Goal: Task Accomplishment & Management: Use online tool/utility

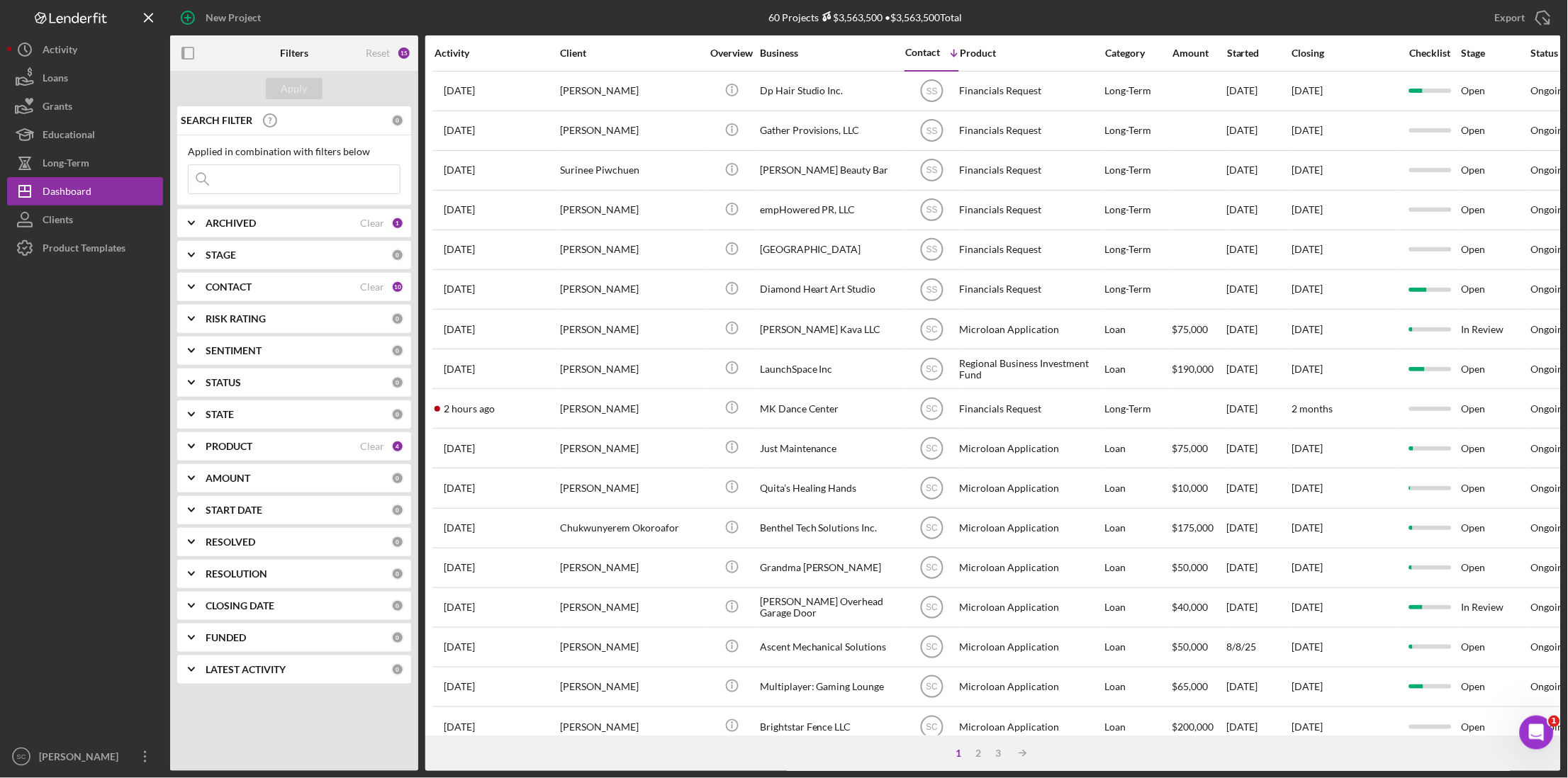
click at [244, 182] on input at bounding box center [294, 179] width 211 height 28
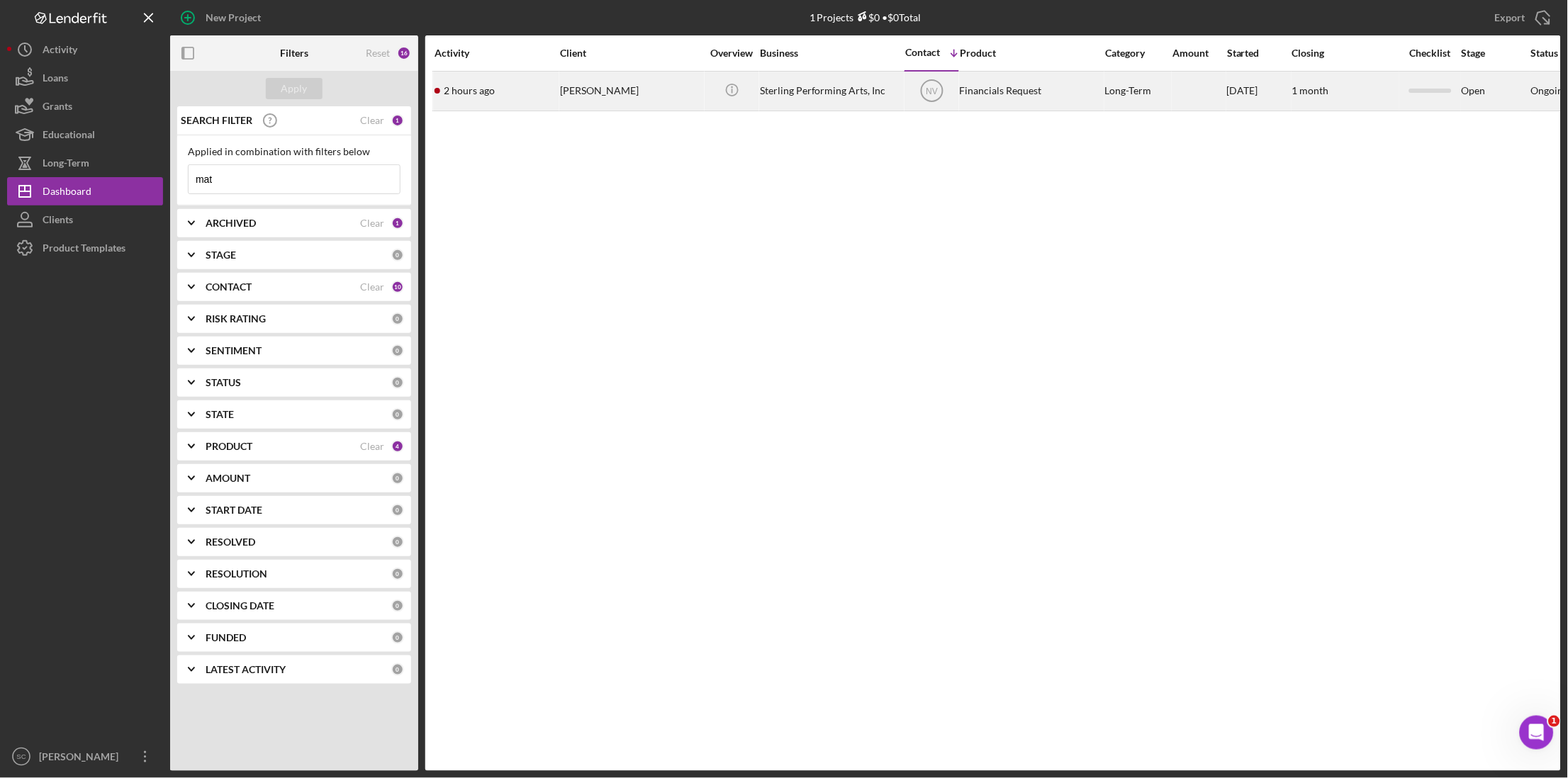
type input "mat"
click at [580, 89] on div "[PERSON_NAME]" at bounding box center [630, 91] width 142 height 38
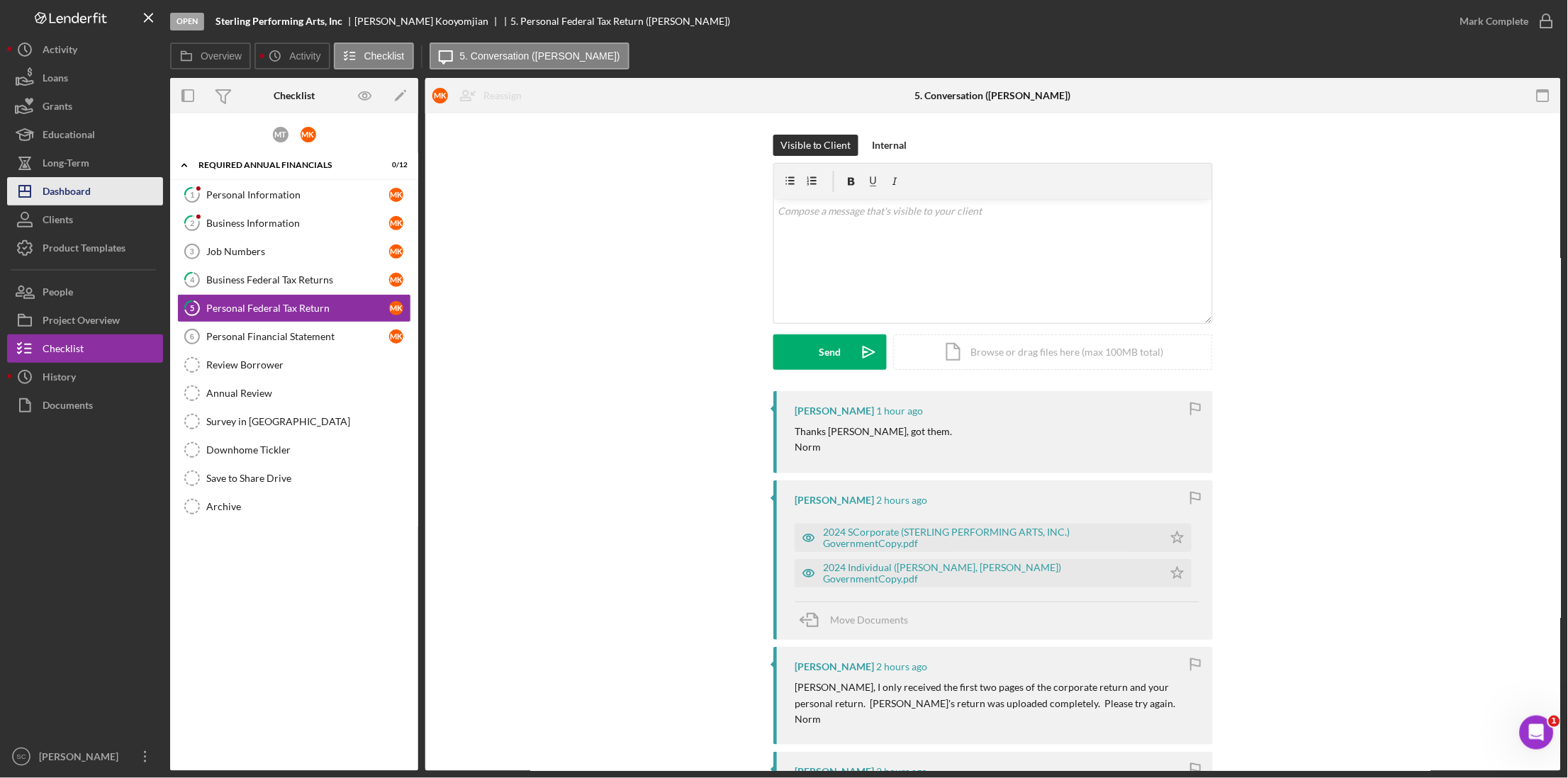
click at [83, 190] on div "Dashboard" at bounding box center [66, 193] width 48 height 32
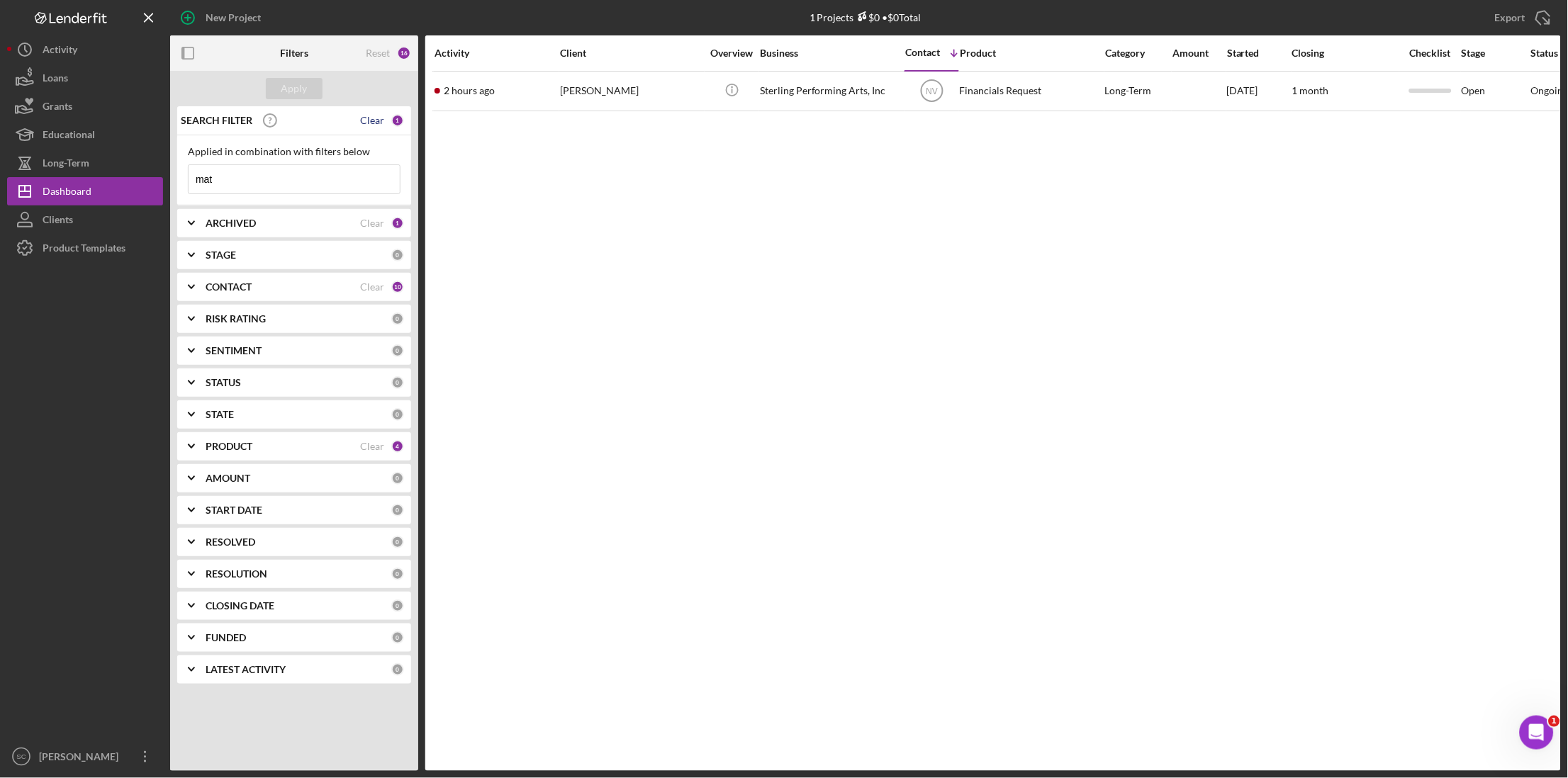
click at [380, 117] on div "Clear" at bounding box center [372, 120] width 24 height 11
drag, startPoint x: 305, startPoint y: 92, endPoint x: 286, endPoint y: 140, distance: 51.6
click at [304, 95] on div "Apply" at bounding box center [294, 89] width 27 height 21
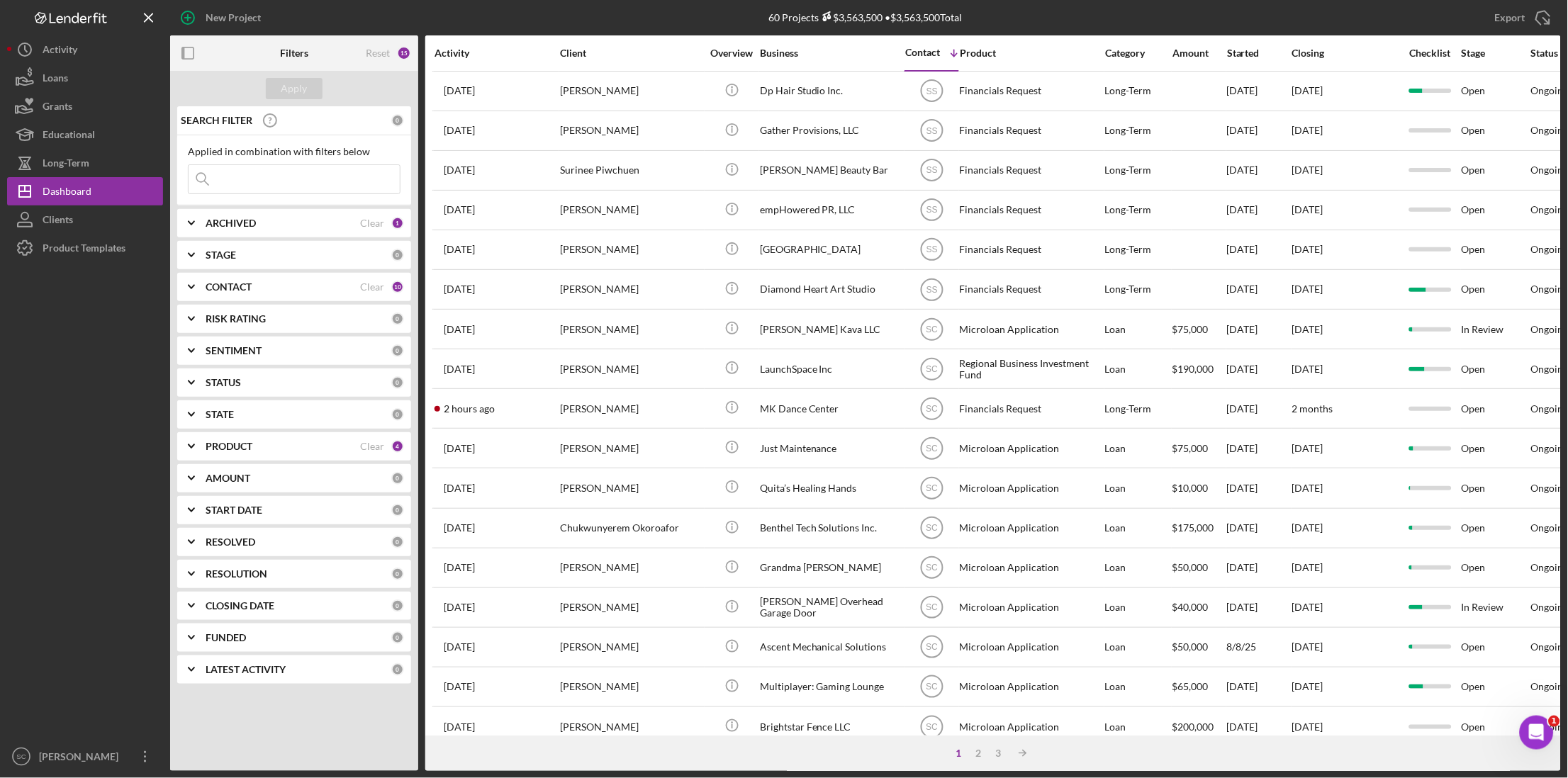
click at [253, 180] on input at bounding box center [294, 179] width 211 height 28
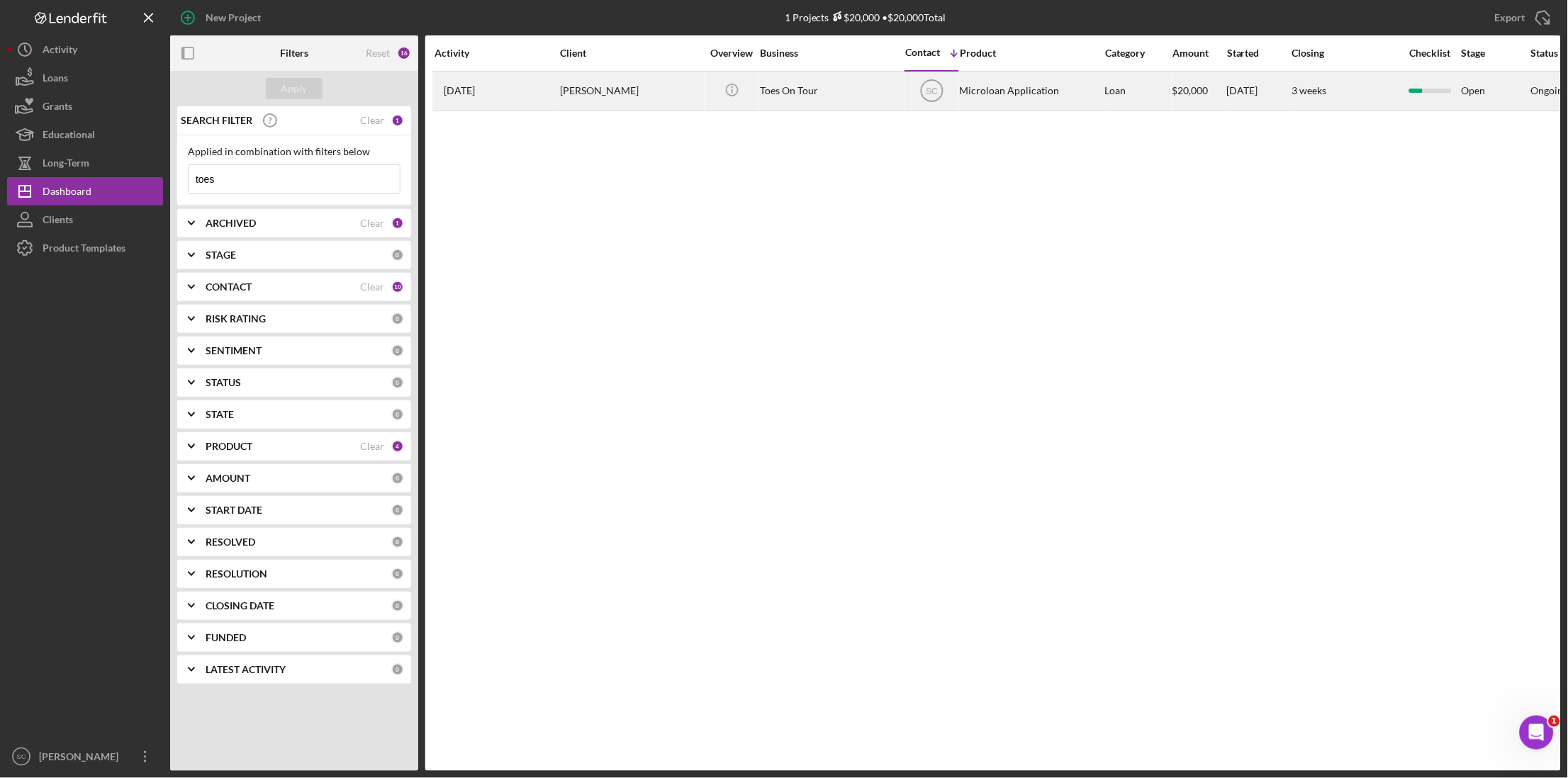
type input "toes"
click at [638, 85] on div "[PERSON_NAME]" at bounding box center [630, 91] width 142 height 38
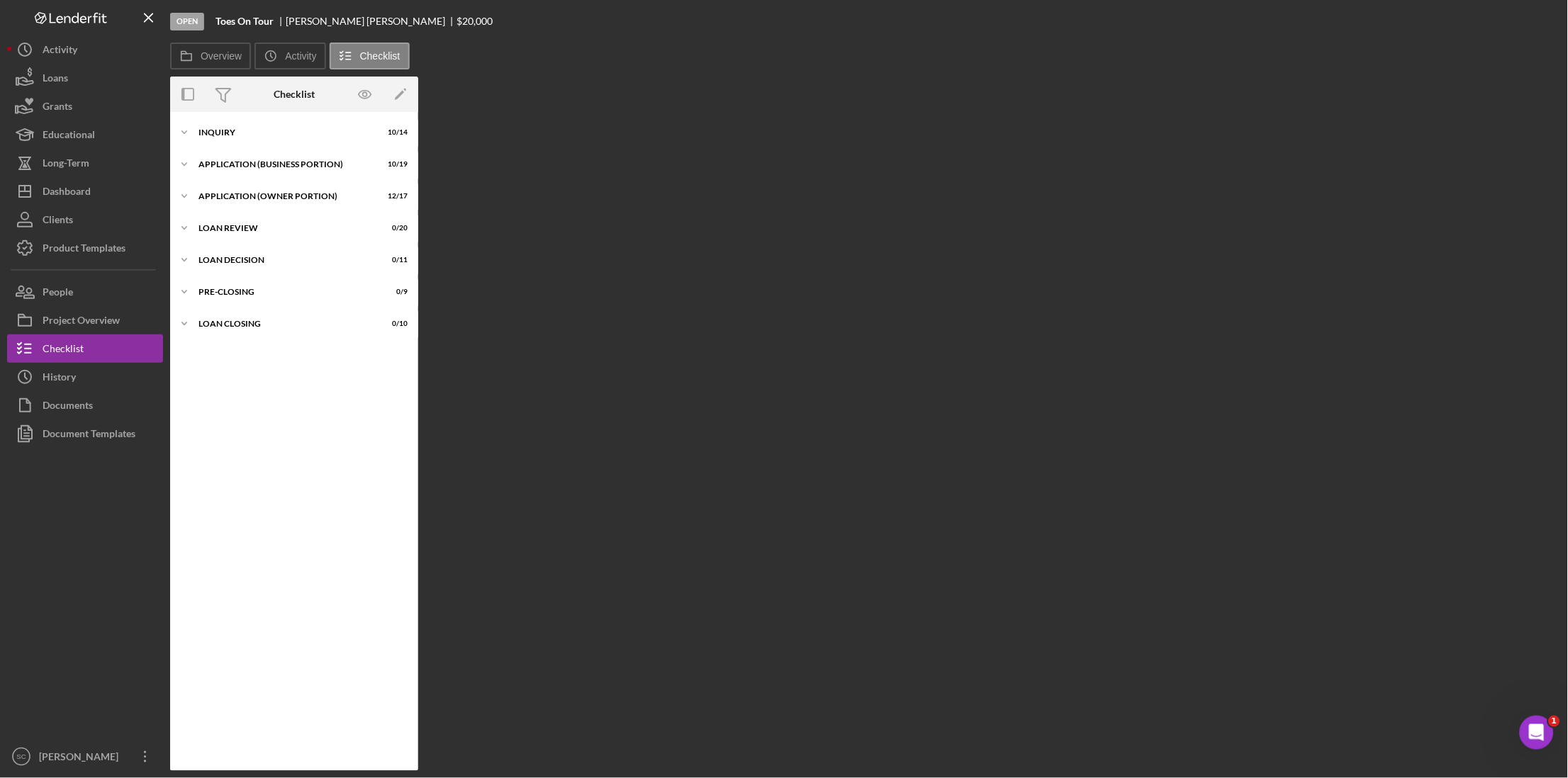
scroll to position [9, 0]
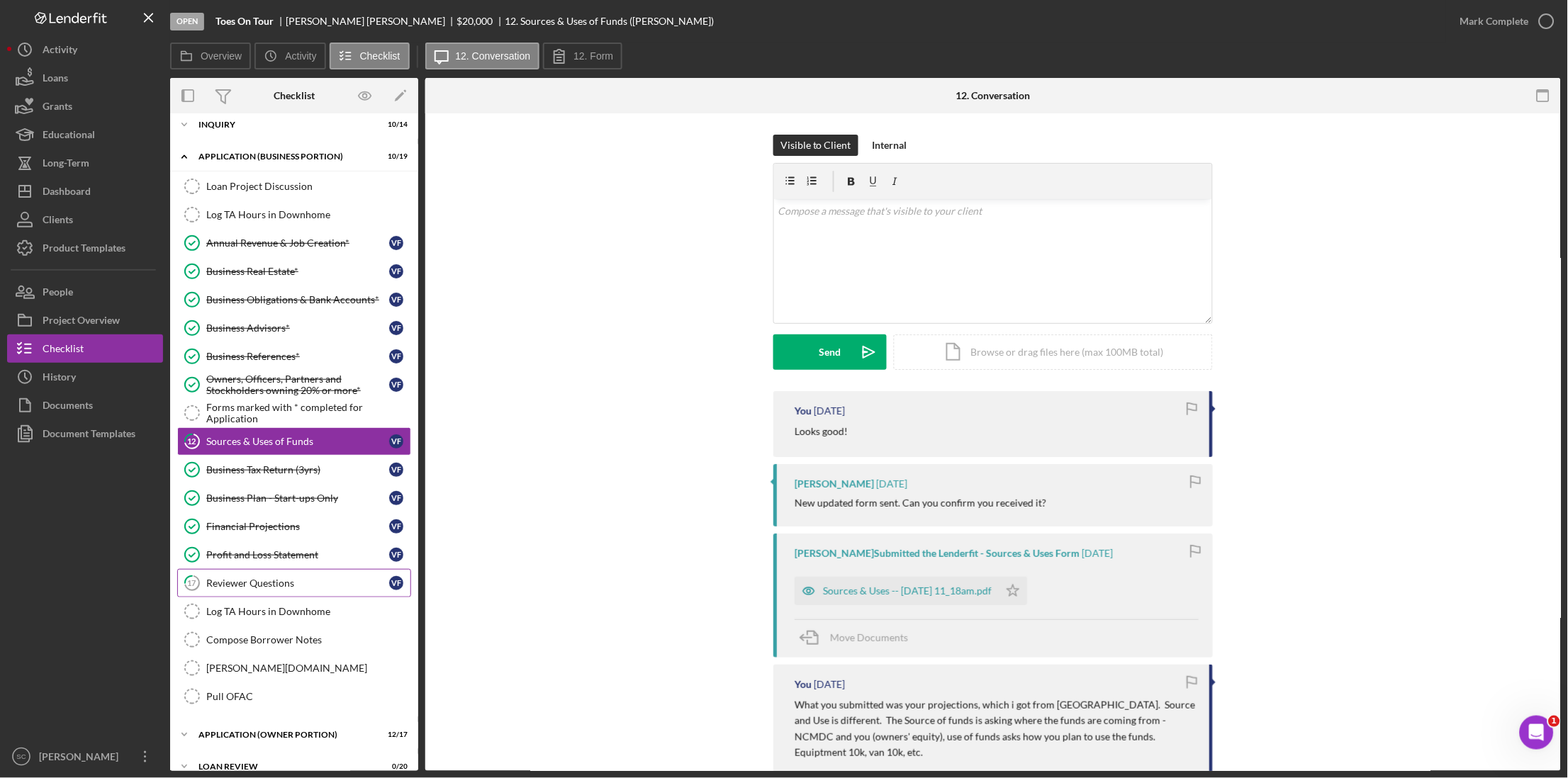
click at [285, 585] on div "Reviewer Questions" at bounding box center [297, 583] width 183 height 11
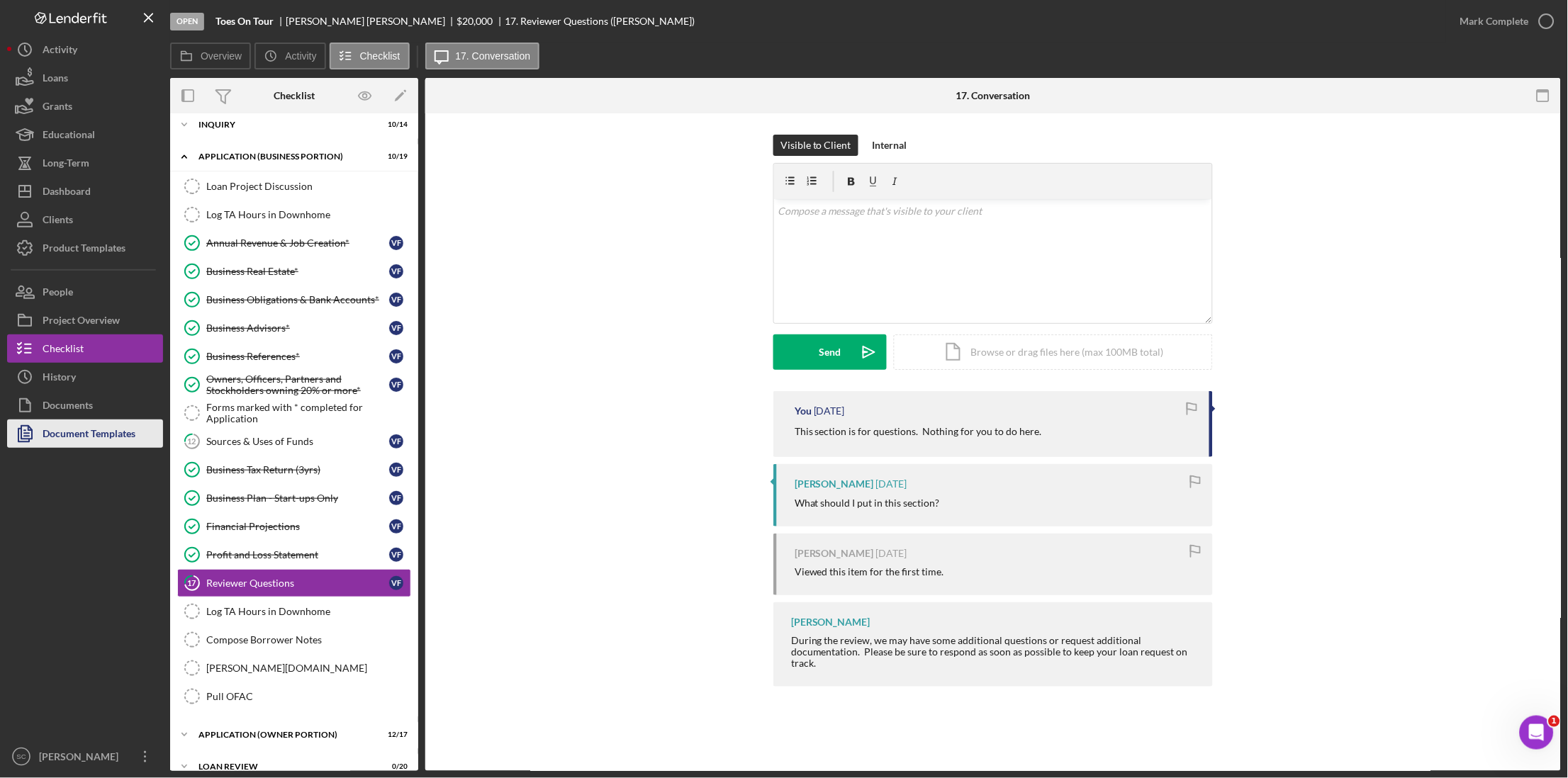
click at [83, 430] on div "Document Templates" at bounding box center [89, 435] width 93 height 32
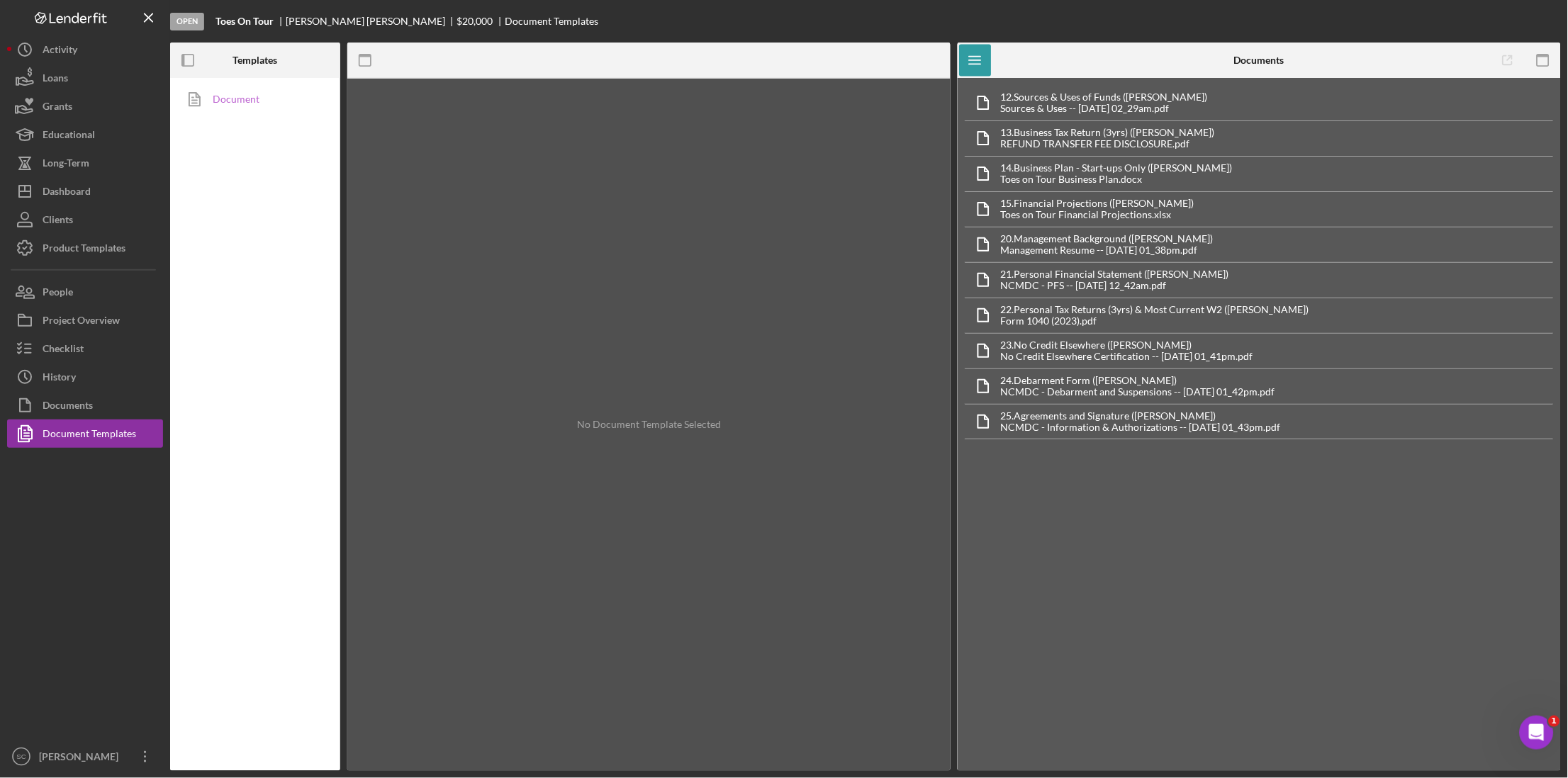
click at [254, 104] on link "Document" at bounding box center [251, 99] width 149 height 28
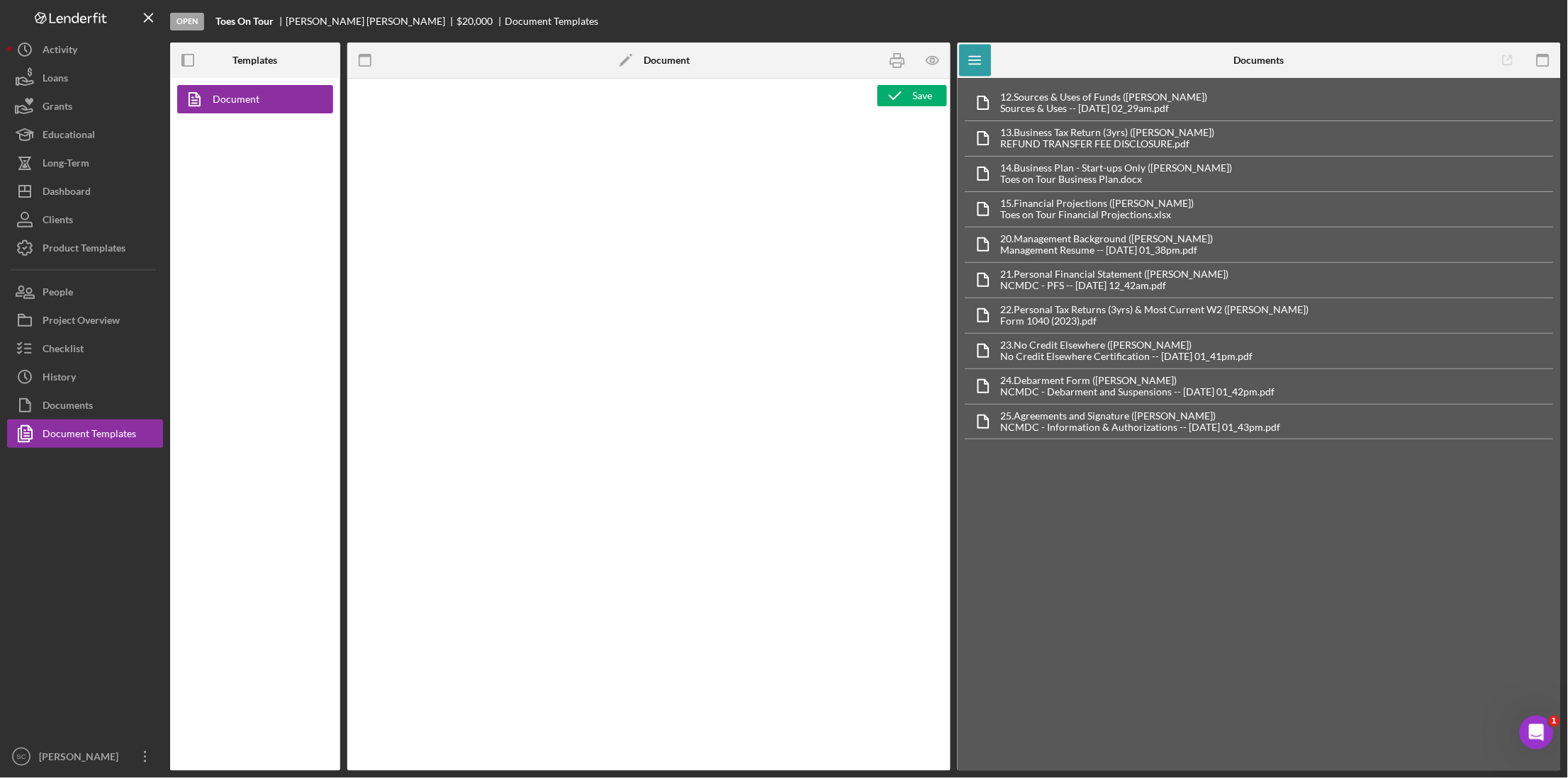
type textarea "<p style="text-align: center; line-height: normal; margin: 0 0 8pt; font-size: …"
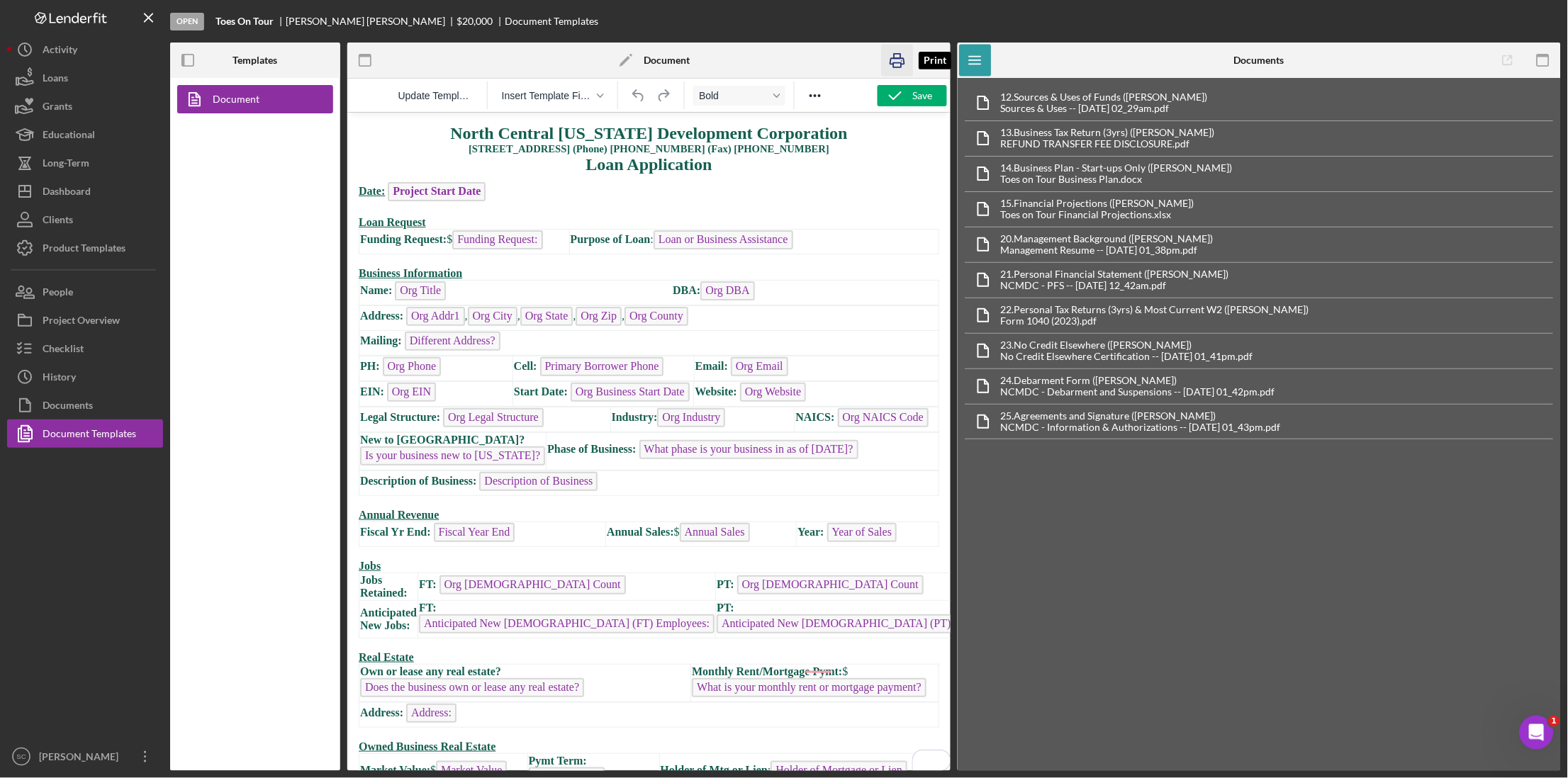
click at [897, 61] on icon "button" at bounding box center [897, 60] width 32 height 32
click at [272, 721] on div "Document" at bounding box center [255, 425] width 170 height 694
click at [896, 64] on icon "button" at bounding box center [897, 60] width 32 height 32
